Goal: Find contact information: Find contact information

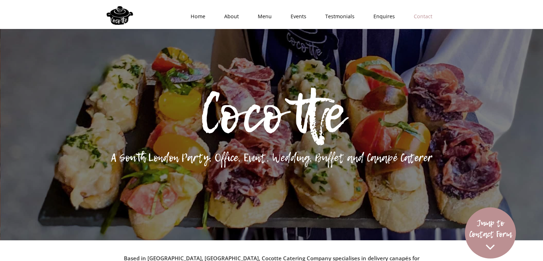
click at [422, 13] on link "Contact" at bounding box center [421, 16] width 38 height 21
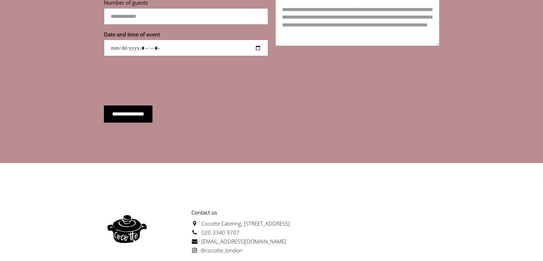
scroll to position [2554, 0]
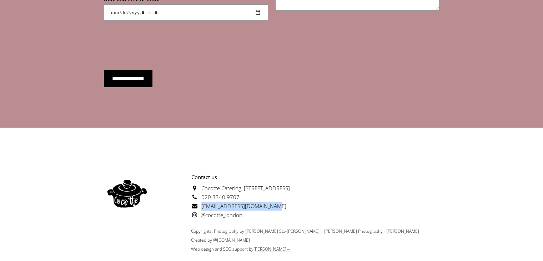
drag, startPoint x: 273, startPoint y: 183, endPoint x: 203, endPoint y: 186, distance: 70.1
click at [200, 185] on p "Contact us [GEOGRAPHIC_DATA][STREET_ADDRESS] 020 3340 9707 [EMAIL_ADDRESS][DOMA…" at bounding box center [220, 196] width 140 height 47
copy span "[EMAIL_ADDRESS][DOMAIN_NAME]"
click at [231, 211] on span "@cocotte_london" at bounding box center [216, 214] width 51 height 7
